Goal: Find specific page/section: Find specific page/section

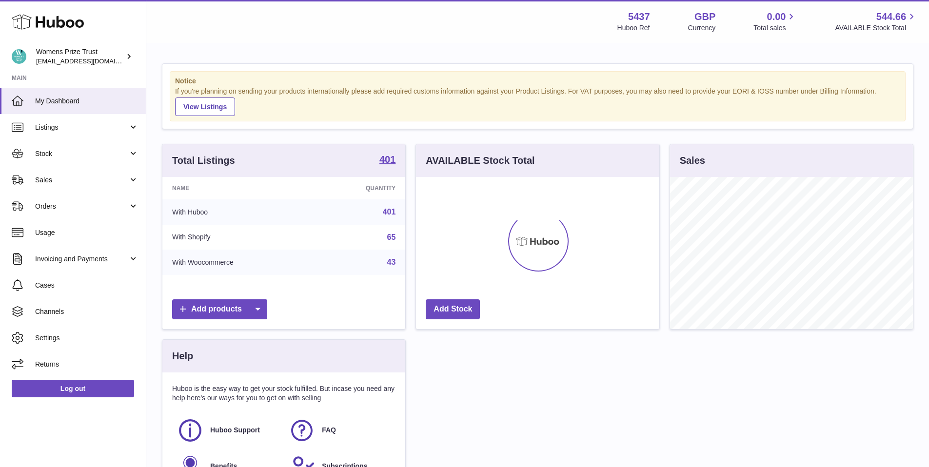
scroll to position [152, 243]
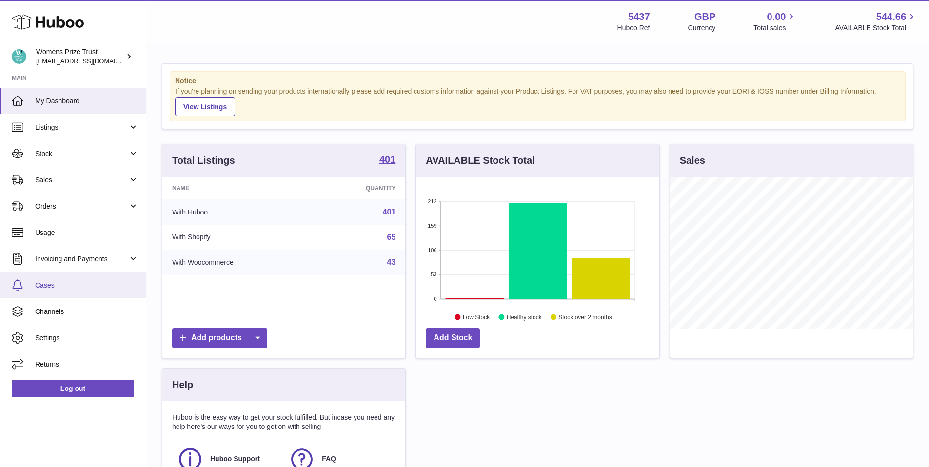
click at [60, 286] on span "Cases" at bounding box center [86, 285] width 103 height 9
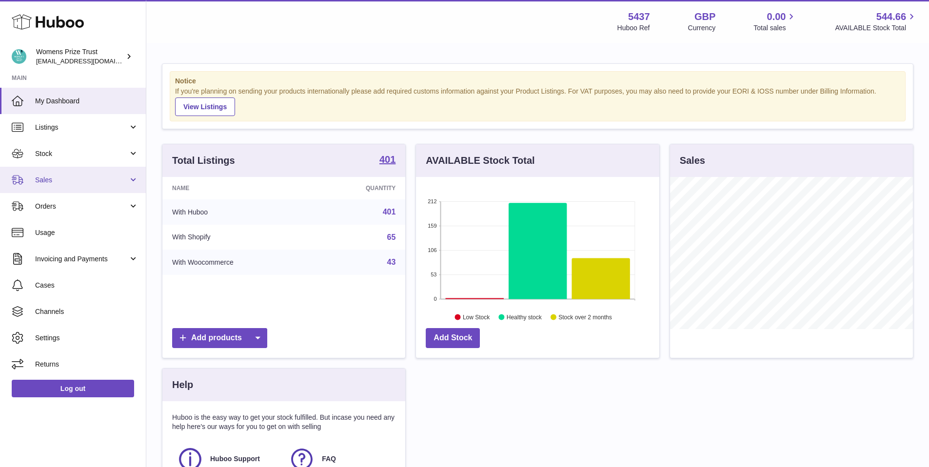
click at [70, 174] on link "Sales" at bounding box center [73, 180] width 146 height 26
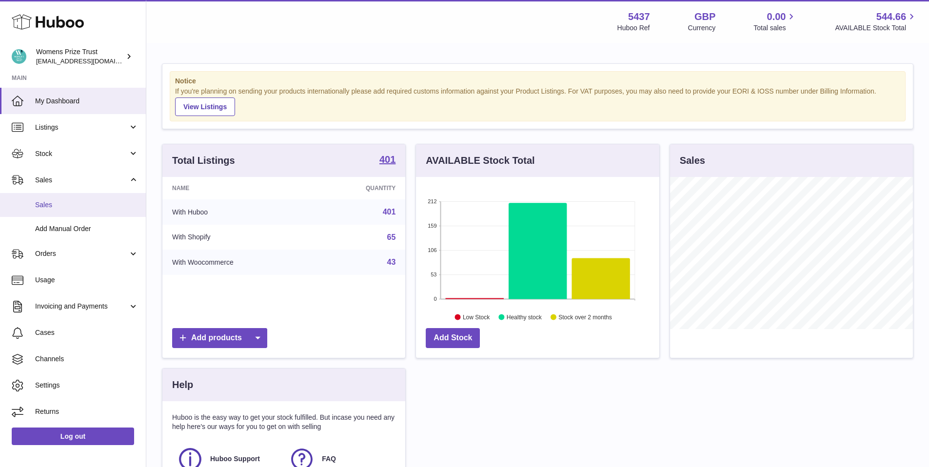
click at [80, 202] on span "Sales" at bounding box center [86, 204] width 103 height 9
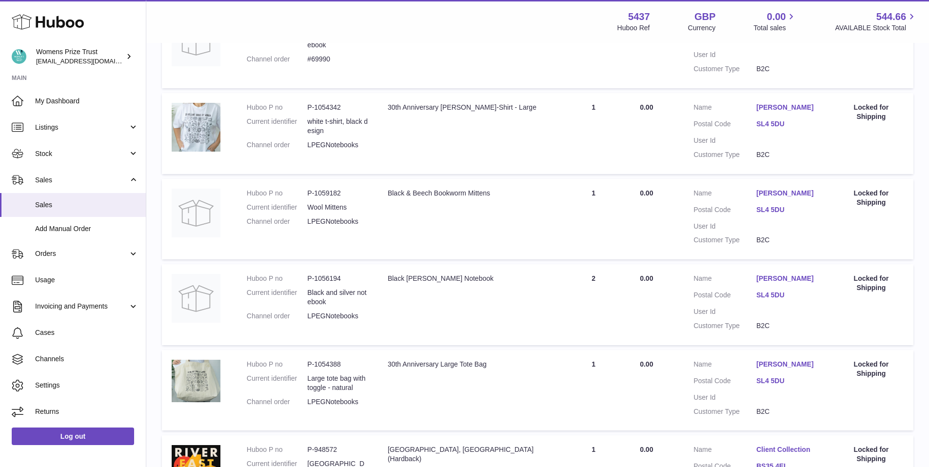
scroll to position [581, 0]
